Goal: Transaction & Acquisition: Obtain resource

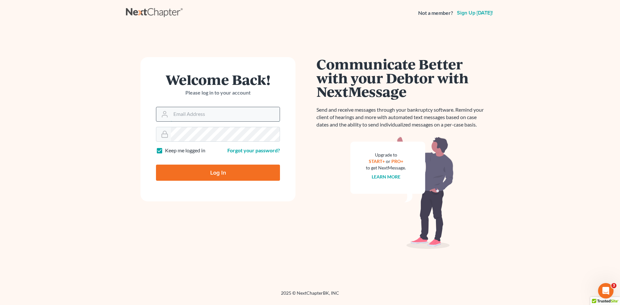
click at [188, 112] on input "Email Address" at bounding box center [225, 114] width 109 height 14
type input "[EMAIL_ADDRESS][DOMAIN_NAME]"
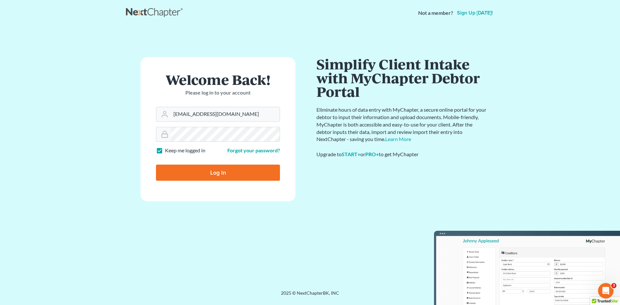
click at [214, 173] on input "Log In" at bounding box center [218, 173] width 124 height 16
type input "Thinking..."
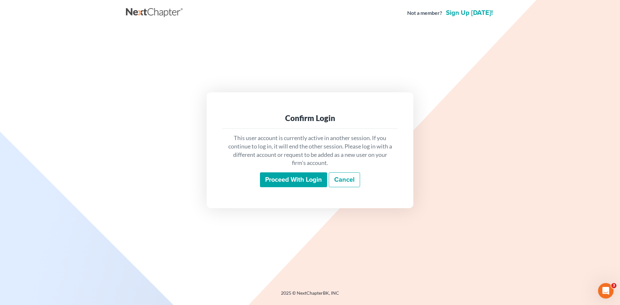
click at [310, 179] on input "Proceed with login" at bounding box center [293, 179] width 67 height 15
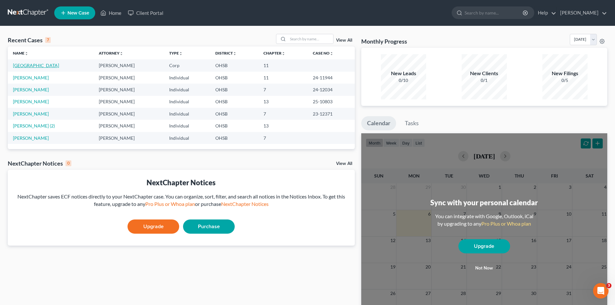
click at [37, 65] on link "Cleveland Avenue Cafe" at bounding box center [36, 65] width 46 height 5
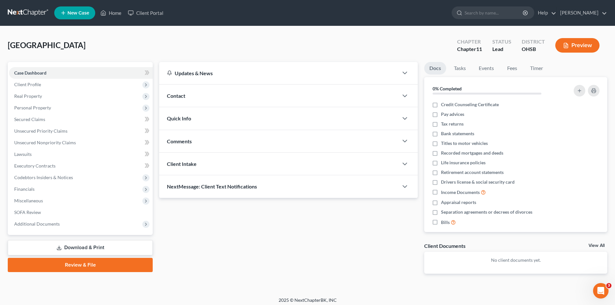
click at [78, 247] on link "Download & Print" at bounding box center [80, 247] width 145 height 15
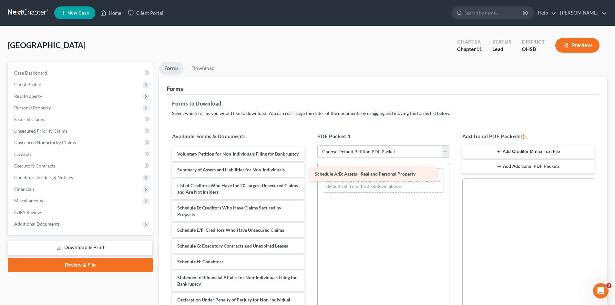
drag, startPoint x: 218, startPoint y: 215, endPoint x: 355, endPoint y: 175, distance: 142.6
click at [309, 175] on div "Schedule A/B: Assets - Real and Personal Property Voluntary Petition for Non-In…" at bounding box center [238, 262] width 142 height 230
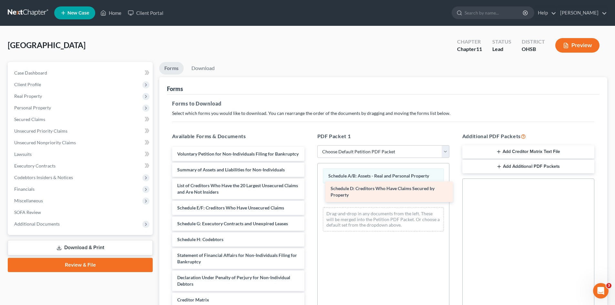
drag, startPoint x: 229, startPoint y: 216, endPoint x: 382, endPoint y: 190, distance: 155.4
click at [309, 190] on div "Schedule D: Creditors Who Have Claims Secured by Property Voluntary Petition fo…" at bounding box center [238, 250] width 142 height 207
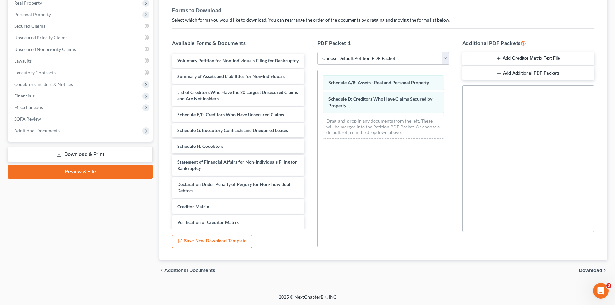
scroll to position [94, 0]
click at [591, 270] on span "Download" at bounding box center [590, 269] width 23 height 5
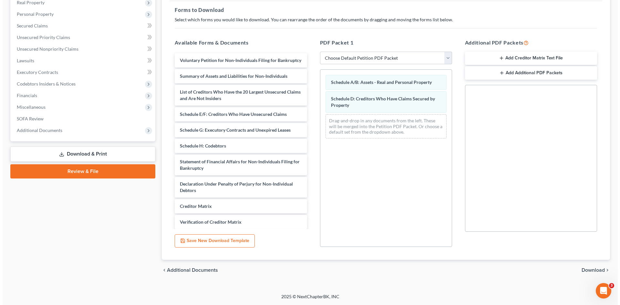
scroll to position [0, 0]
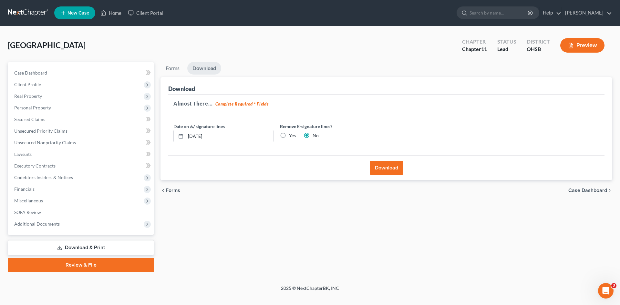
drag, startPoint x: 282, startPoint y: 134, endPoint x: 307, endPoint y: 143, distance: 27.2
click at [289, 134] on label "Yes" at bounding box center [292, 135] width 7 height 6
click at [291, 134] on input "Yes" at bounding box center [293, 134] width 4 height 4
radio input "true"
radio input "false"
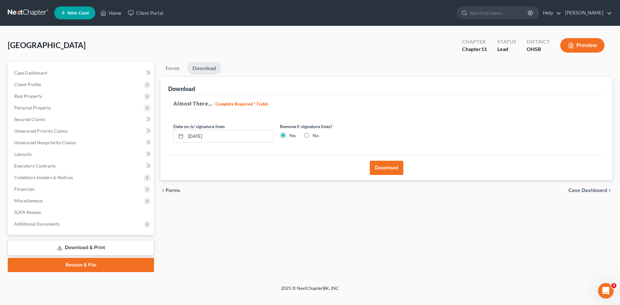
click at [384, 167] on button "Download" at bounding box center [386, 168] width 34 height 14
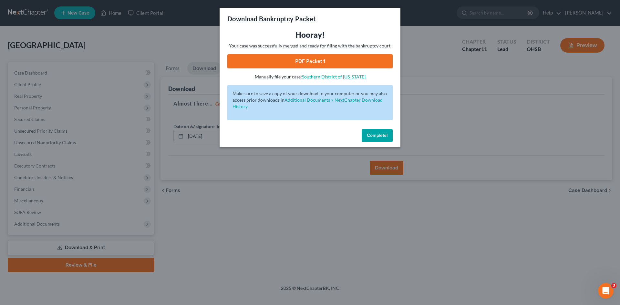
click at [307, 59] on link "PDF Packet 1" at bounding box center [309, 61] width 165 height 14
